Goal: Task Accomplishment & Management: Complete application form

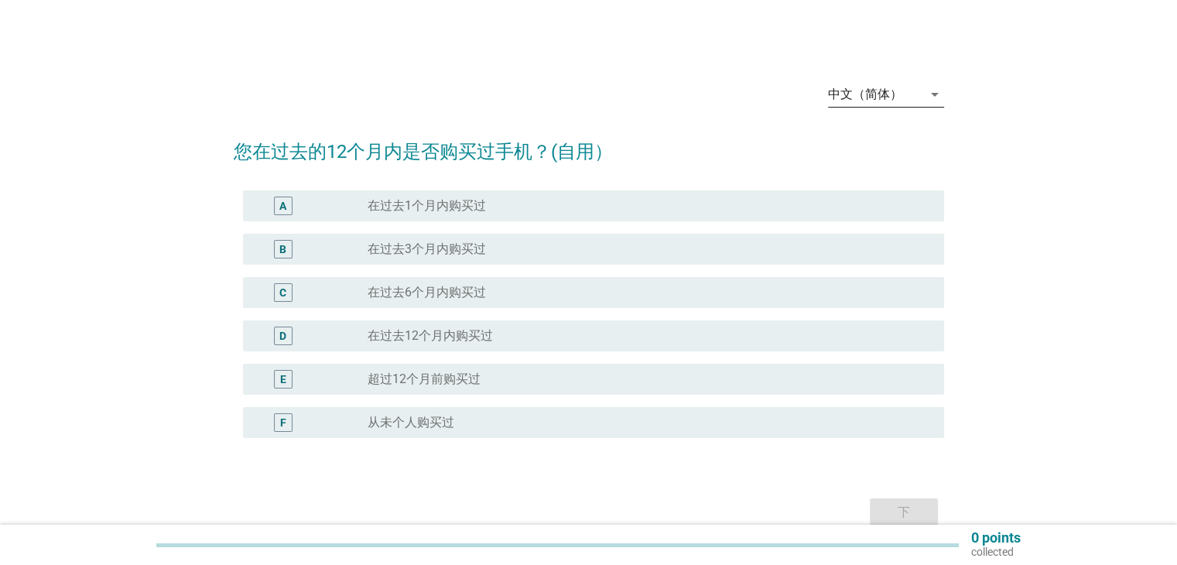
click at [928, 101] on icon "arrow_drop_down" at bounding box center [934, 94] width 19 height 19
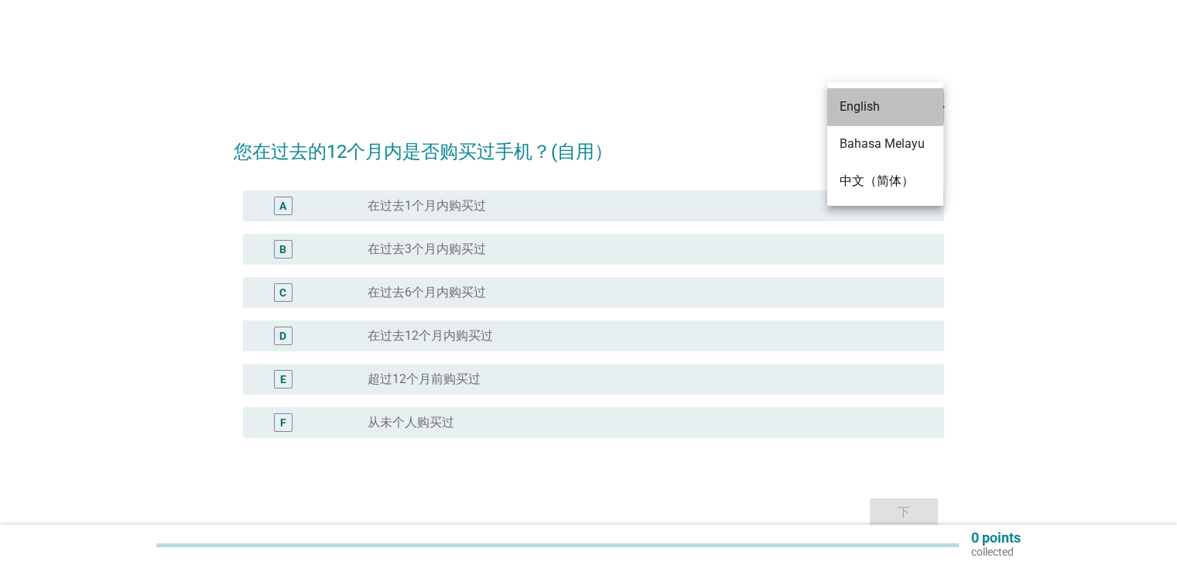
click at [903, 111] on div "English" at bounding box center [884, 106] width 91 height 19
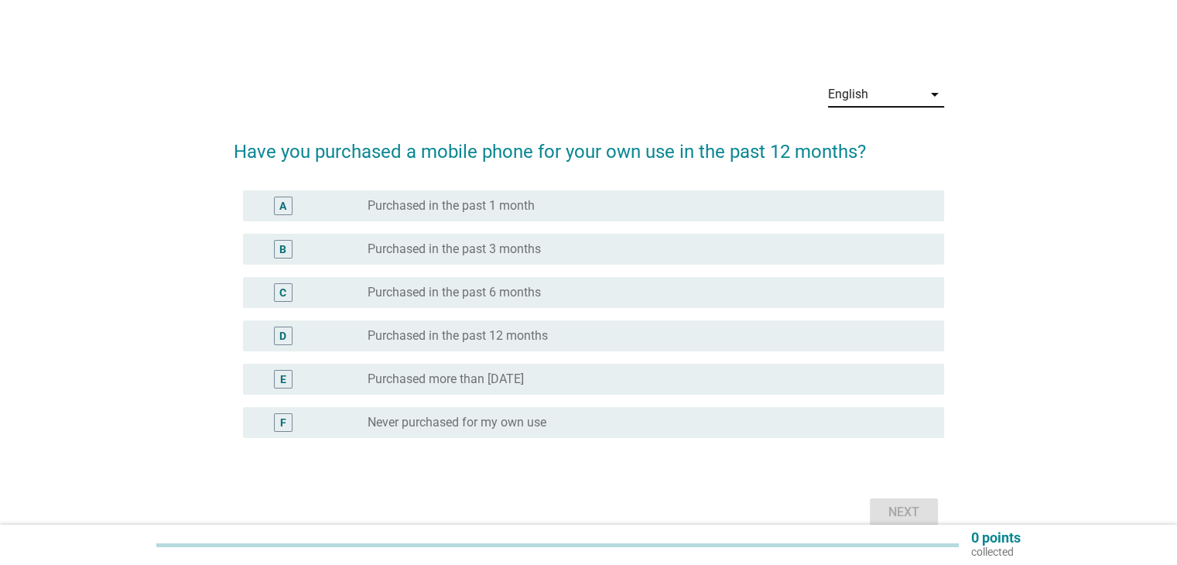
click at [488, 384] on label "Purchased more than [DATE]" at bounding box center [445, 378] width 156 height 15
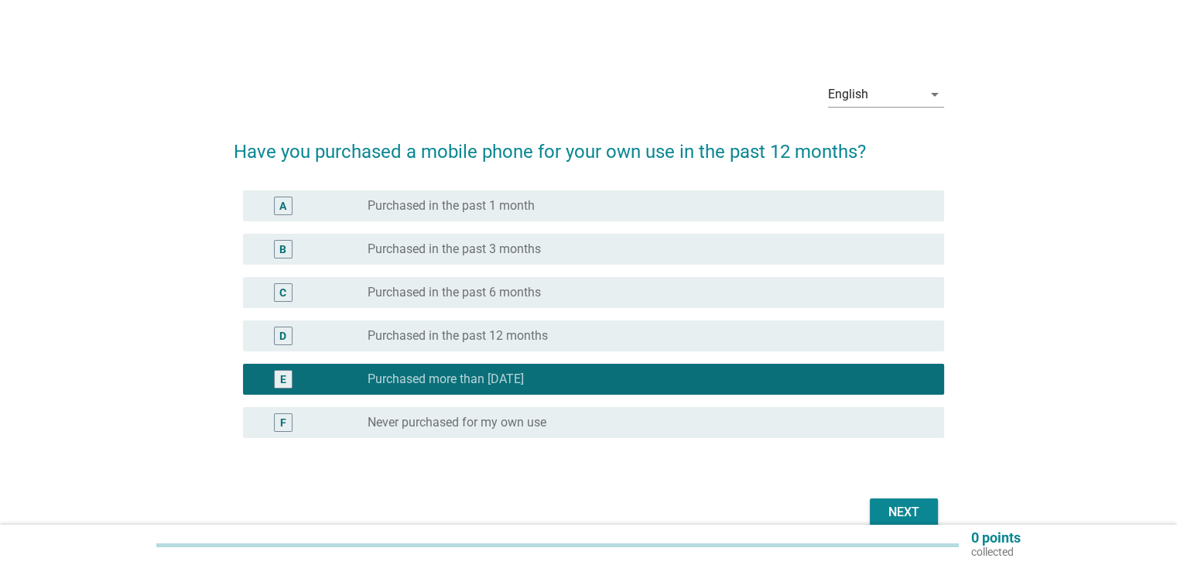
click at [911, 511] on div "Next" at bounding box center [903, 512] width 43 height 19
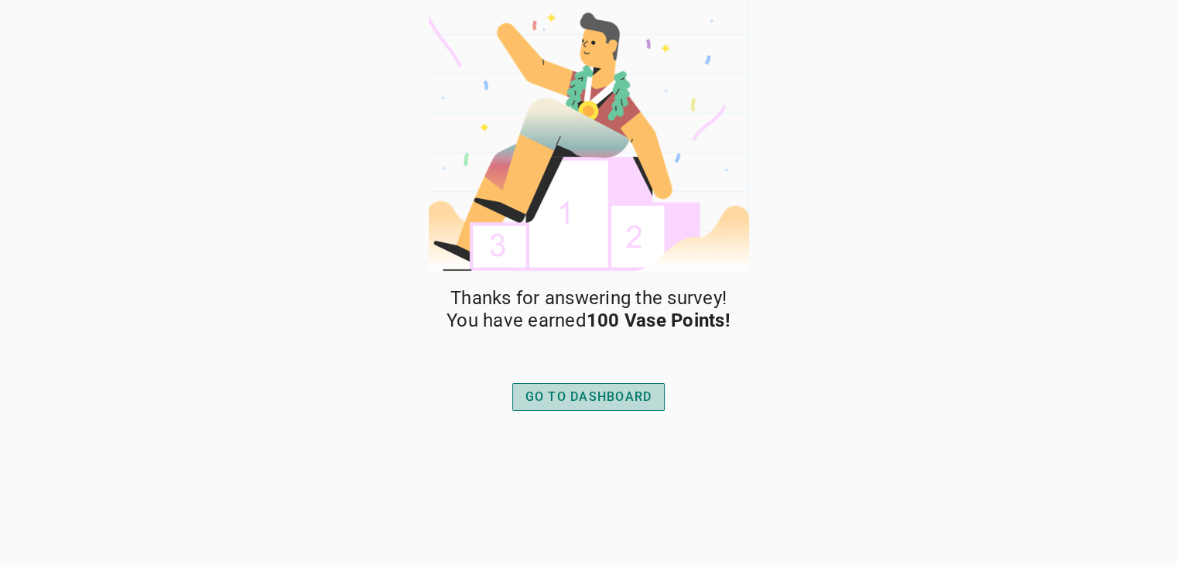
click at [625, 400] on div "GO TO DASHBOARD" at bounding box center [588, 397] width 127 height 19
